Goal: Information Seeking & Learning: Learn about a topic

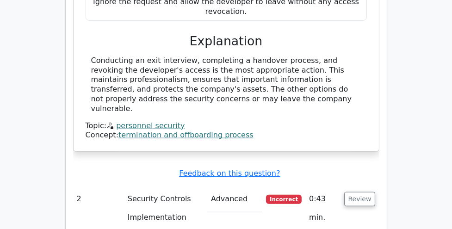
scroll to position [1015, 0]
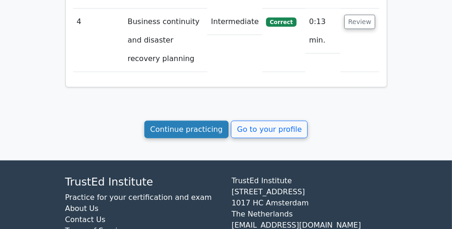
click at [211, 121] on link "Continue practicing" at bounding box center [186, 130] width 85 height 18
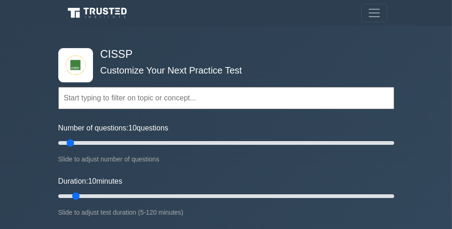
click at [84, 70] on div "Topics Security and Risk Management Asset Security Security Architecture and En…" at bounding box center [226, 85] width 336 height 52
click at [373, 17] on span "Toggle navigation" at bounding box center [374, 13] width 14 height 14
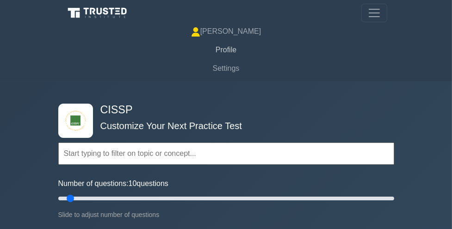
click at [221, 49] on link "Profile" at bounding box center [226, 50] width 322 height 19
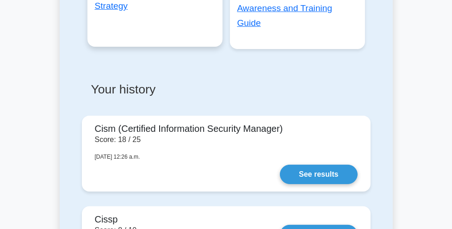
scroll to position [193, 0]
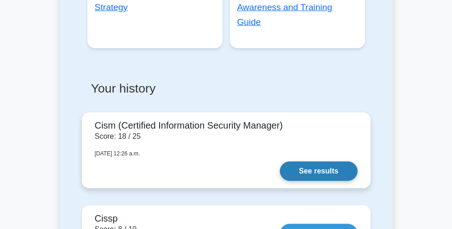
click at [280, 161] on link "See results" at bounding box center [318, 170] width 77 height 19
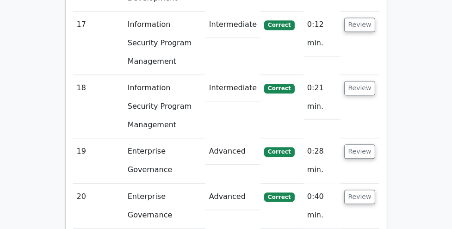
scroll to position [2199, 0]
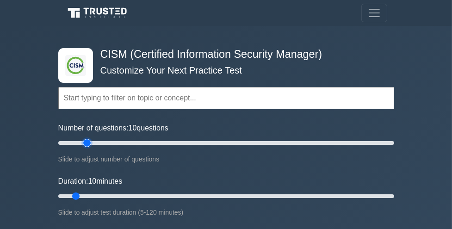
type input "20"
click at [83, 144] on input "Number of questions: 10 questions" at bounding box center [226, 142] width 336 height 11
click at [99, 192] on input "Duration: 20 minutes" at bounding box center [226, 196] width 336 height 11
type input "35"
click at [147, 196] on input "Duration: 35 minutes" at bounding box center [226, 196] width 336 height 11
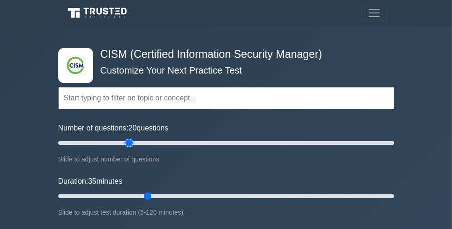
click at [127, 143] on input "Number of questions: 20 questions" at bounding box center [226, 142] width 336 height 11
type input "40"
click at [121, 142] on input "Number of questions: 45 questions" at bounding box center [226, 142] width 336 height 11
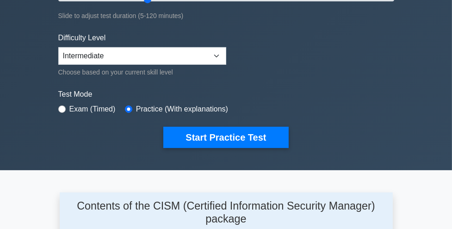
scroll to position [204, 0]
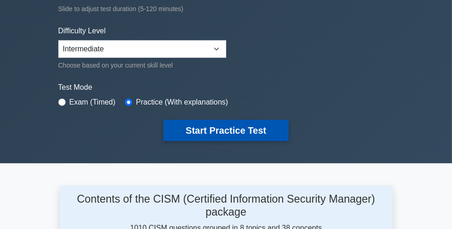
click at [203, 130] on button "Start Practice Test" at bounding box center [225, 130] width 125 height 21
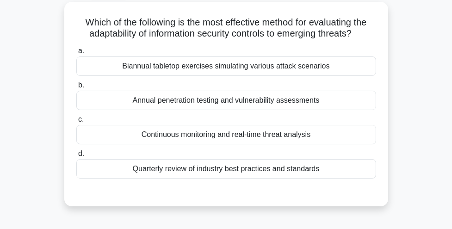
scroll to position [49, 0]
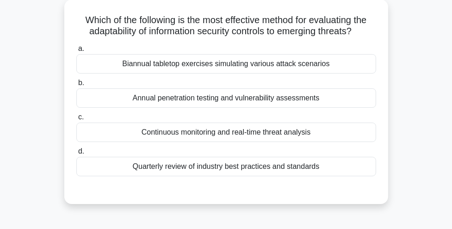
click at [203, 140] on div "Continuous monitoring and real-time threat analysis" at bounding box center [226, 132] width 300 height 19
click at [76, 120] on input "c. Continuous monitoring and real-time threat analysis" at bounding box center [76, 117] width 0 height 6
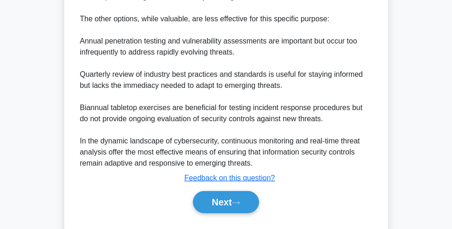
scroll to position [414, 0]
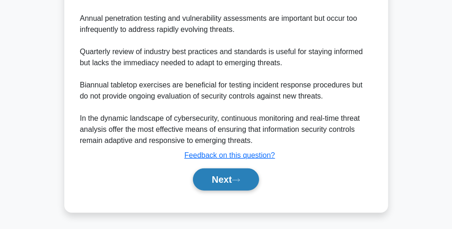
click at [206, 173] on button "Next" at bounding box center [226, 179] width 66 height 22
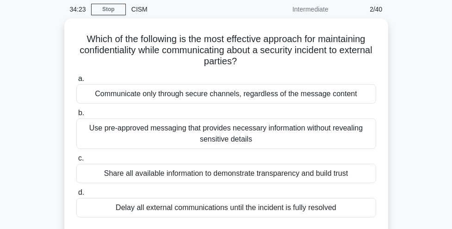
scroll to position [32, 0]
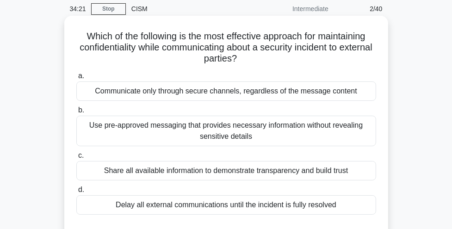
click at [250, 92] on div "Communicate only through secure channels, regardless of the message content" at bounding box center [226, 90] width 300 height 19
click at [76, 79] on input "a. Communicate only through secure channels, regardless of the message content" at bounding box center [76, 76] width 0 height 6
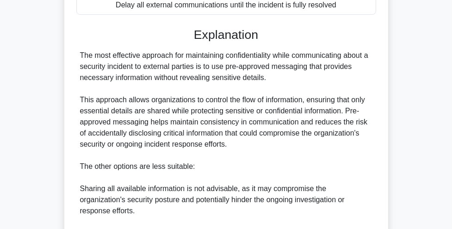
scroll to position [382, 0]
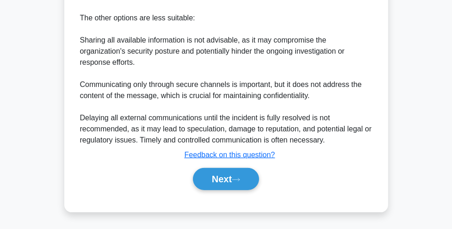
click at [223, 182] on button "Next" at bounding box center [226, 179] width 66 height 22
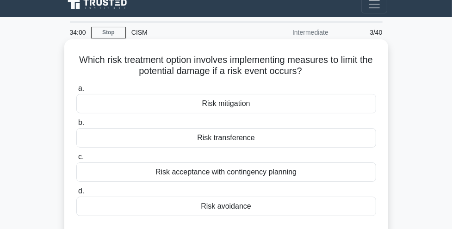
scroll to position [8, 0]
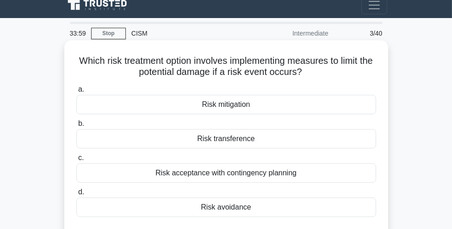
click at [242, 106] on div "Risk mitigation" at bounding box center [226, 104] width 300 height 19
click at [76, 93] on input "a. Risk mitigation" at bounding box center [76, 90] width 0 height 6
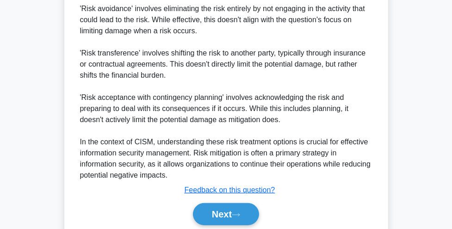
scroll to position [411, 0]
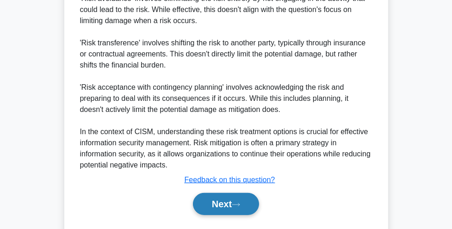
click at [219, 208] on button "Next" at bounding box center [226, 204] width 66 height 22
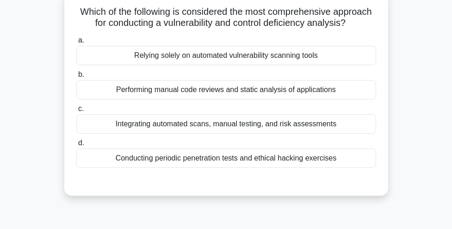
scroll to position [59, 0]
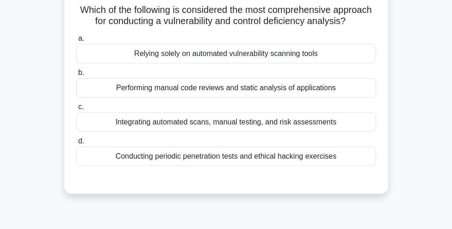
click at [254, 124] on div "Integrating automated scans, manual testing, and risk assessments" at bounding box center [226, 121] width 300 height 19
click at [76, 110] on input "c. Integrating automated scans, manual testing, and risk assessments" at bounding box center [76, 107] width 0 height 6
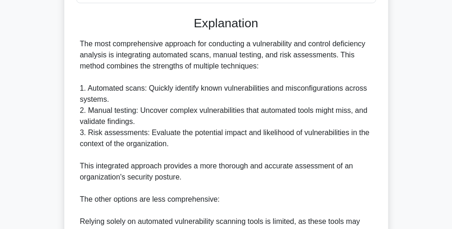
scroll to position [391, 0]
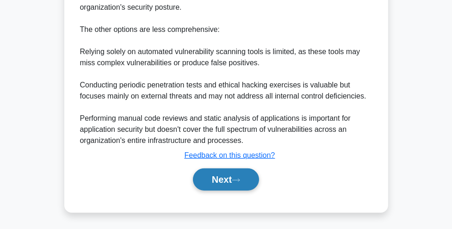
click at [238, 180] on icon at bounding box center [236, 180] width 8 height 5
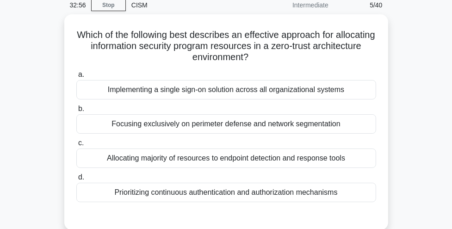
scroll to position [37, 0]
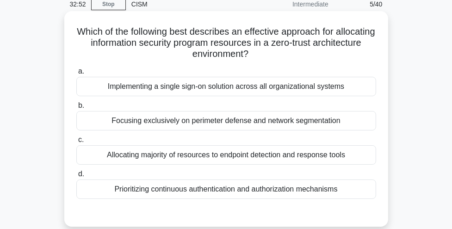
click at [233, 192] on div "Prioritizing continuous authentication and authorization mechanisms" at bounding box center [226, 188] width 300 height 19
click at [76, 177] on input "d. Prioritizing continuous authentication and authorization mechanisms" at bounding box center [76, 174] width 0 height 6
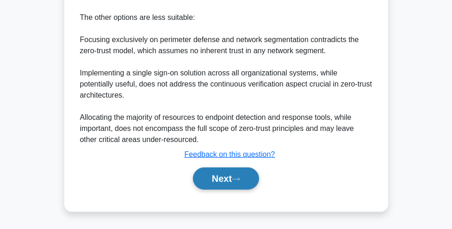
click at [233, 190] on button "Next" at bounding box center [226, 178] width 66 height 22
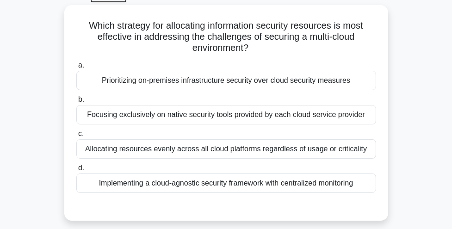
scroll to position [46, 0]
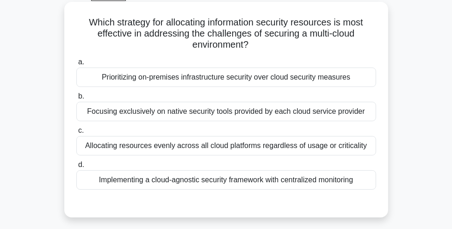
click at [236, 180] on div "Implementing a cloud-agnostic security framework with centralized monitoring" at bounding box center [226, 179] width 300 height 19
click at [76, 168] on input "d. Implementing a cloud-agnostic security framework with centralized monitoring" at bounding box center [76, 165] width 0 height 6
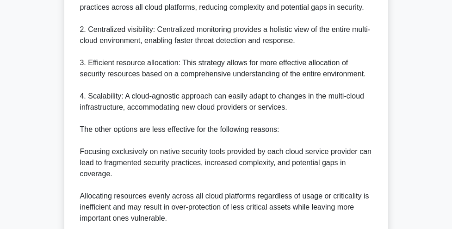
scroll to position [447, 0]
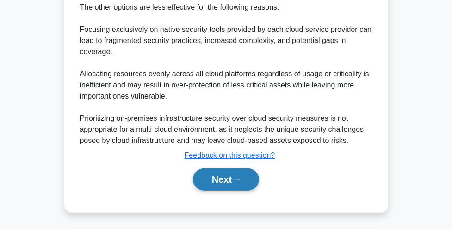
click at [235, 176] on button "Next" at bounding box center [226, 179] width 66 height 22
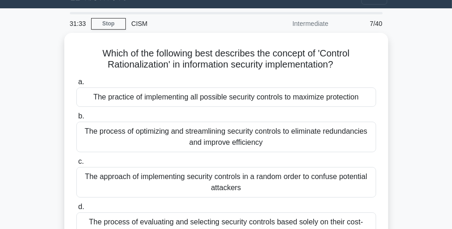
scroll to position [17, 0]
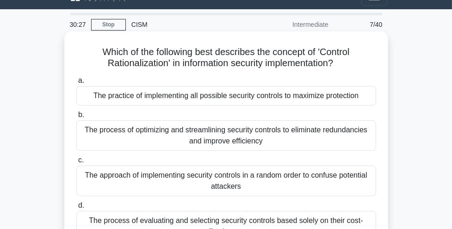
click at [218, 143] on div "The process of optimizing and streamlining security controls to eliminate redun…" at bounding box center [226, 135] width 300 height 31
click at [76, 118] on input "b. The process of optimizing and streamlining security controls to eliminate re…" at bounding box center [76, 115] width 0 height 6
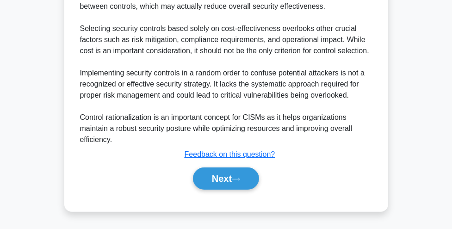
scroll to position [436, 0]
click at [208, 189] on button "Next" at bounding box center [226, 178] width 66 height 22
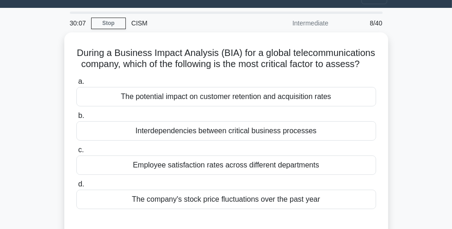
scroll to position [21, 0]
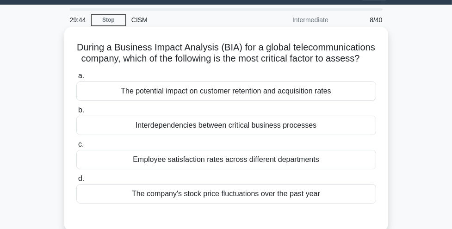
click at [251, 125] on div "Interdependencies between critical business processes" at bounding box center [226, 125] width 300 height 19
click at [76, 113] on input "b. Interdependencies between critical business processes" at bounding box center [76, 110] width 0 height 6
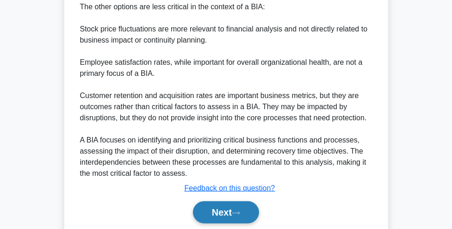
click at [221, 210] on button "Next" at bounding box center [226, 212] width 66 height 22
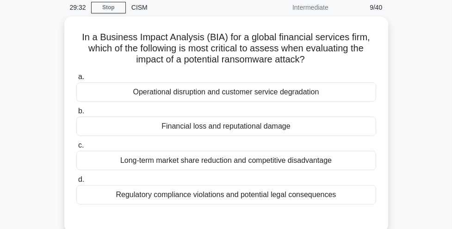
scroll to position [35, 0]
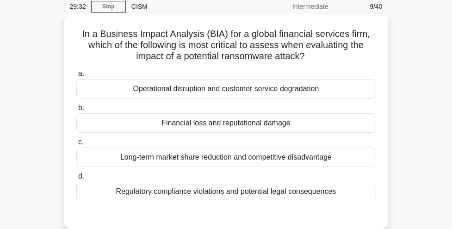
click at [244, 123] on div "Financial loss and reputational damage" at bounding box center [226, 122] width 300 height 19
click at [76, 111] on input "b. Financial loss and reputational damage" at bounding box center [76, 108] width 0 height 6
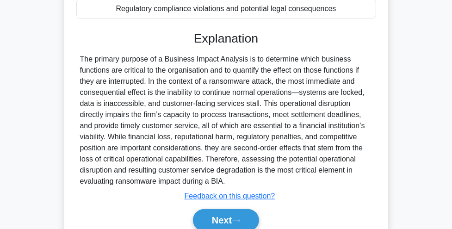
scroll to position [266, 0]
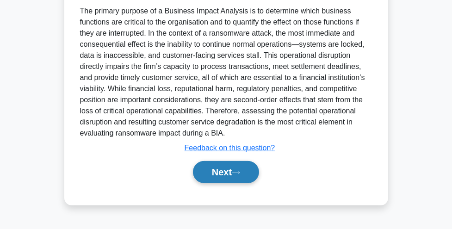
click at [221, 172] on button "Next" at bounding box center [226, 172] width 66 height 22
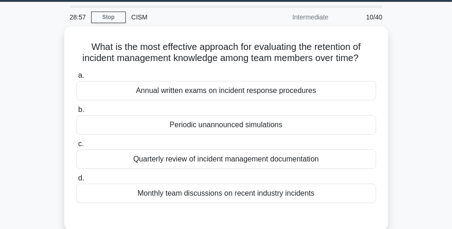
scroll to position [25, 0]
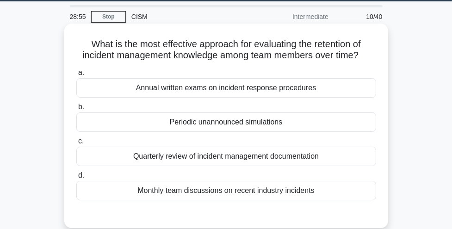
click at [240, 118] on div "Periodic unannounced simulations" at bounding box center [226, 121] width 300 height 19
click at [76, 110] on input "b. Periodic unannounced simulations" at bounding box center [76, 107] width 0 height 6
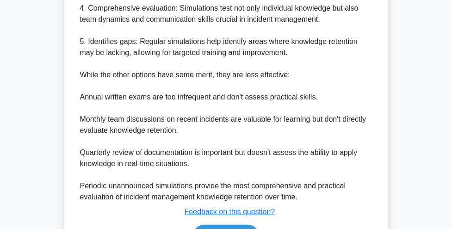
scroll to position [469, 0]
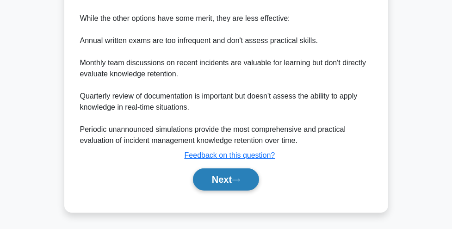
click at [221, 176] on button "Next" at bounding box center [226, 179] width 66 height 22
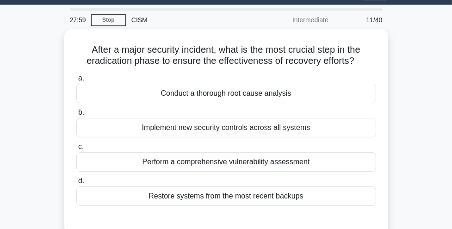
scroll to position [20, 0]
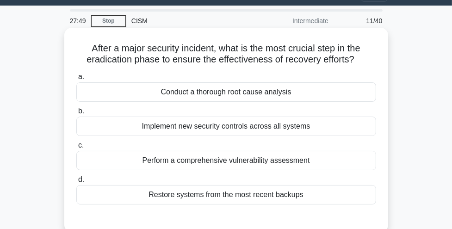
click at [231, 97] on div "Conduct a thorough root cause analysis" at bounding box center [226, 91] width 300 height 19
click at [76, 80] on input "a. Conduct a thorough root cause analysis" at bounding box center [76, 77] width 0 height 6
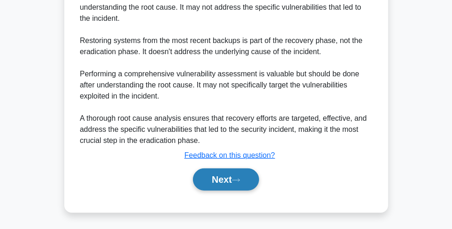
click at [204, 177] on button "Next" at bounding box center [226, 179] width 66 height 22
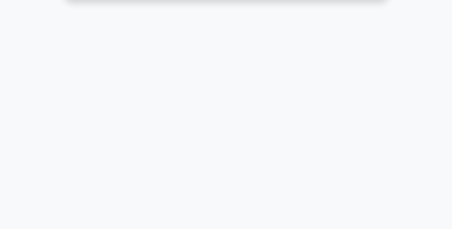
scroll to position [0, 0]
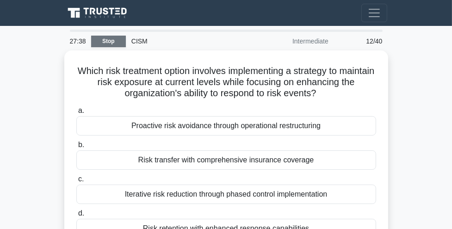
click at [120, 43] on link "Stop" at bounding box center [108, 42] width 35 height 12
